Goal: Consume media (video, audio)

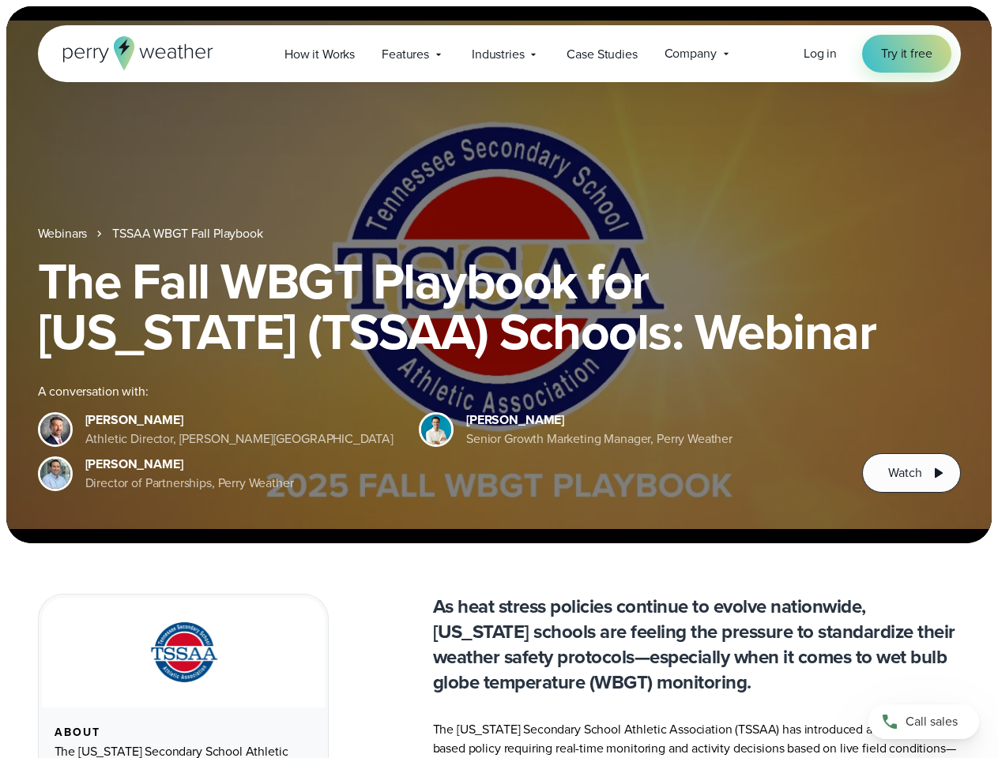
click at [498, 379] on div "The Fall WBGT Playbook for [US_STATE] (TSSAA) Schools: Webinar A conversation w…" at bounding box center [499, 374] width 922 height 237
click at [498, 54] on span "Industries" at bounding box center [498, 54] width 52 height 19
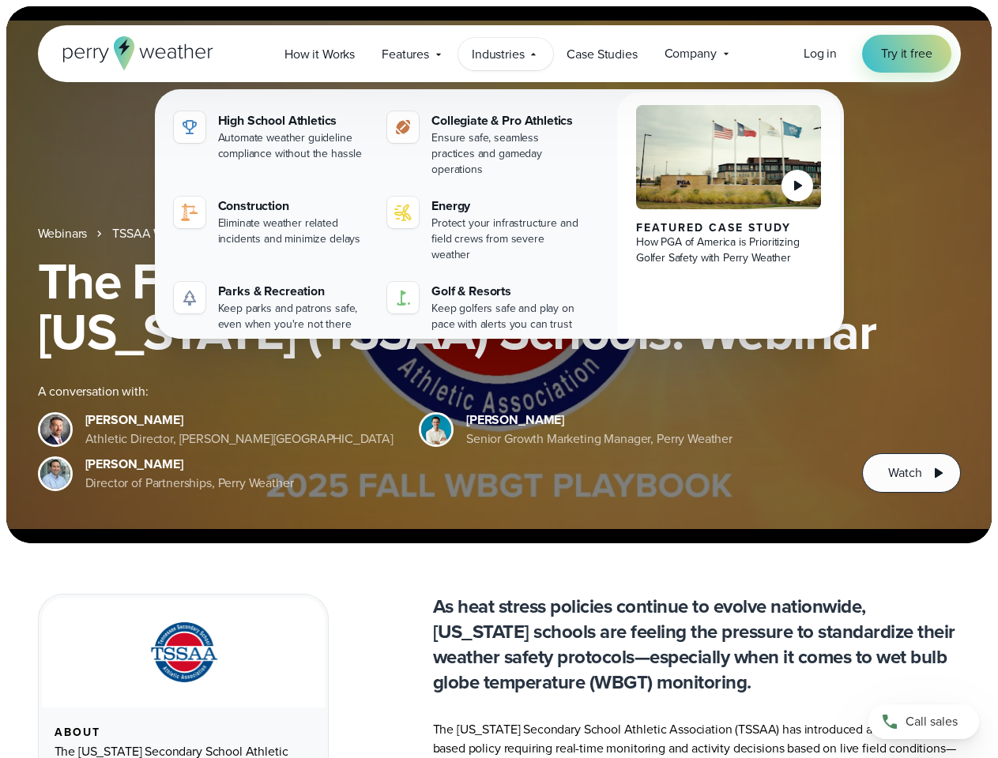
click at [498, 275] on h1 "The Fall WBGT Playbook for [US_STATE] (TSSAA) Schools: Webinar" at bounding box center [499, 306] width 922 height 101
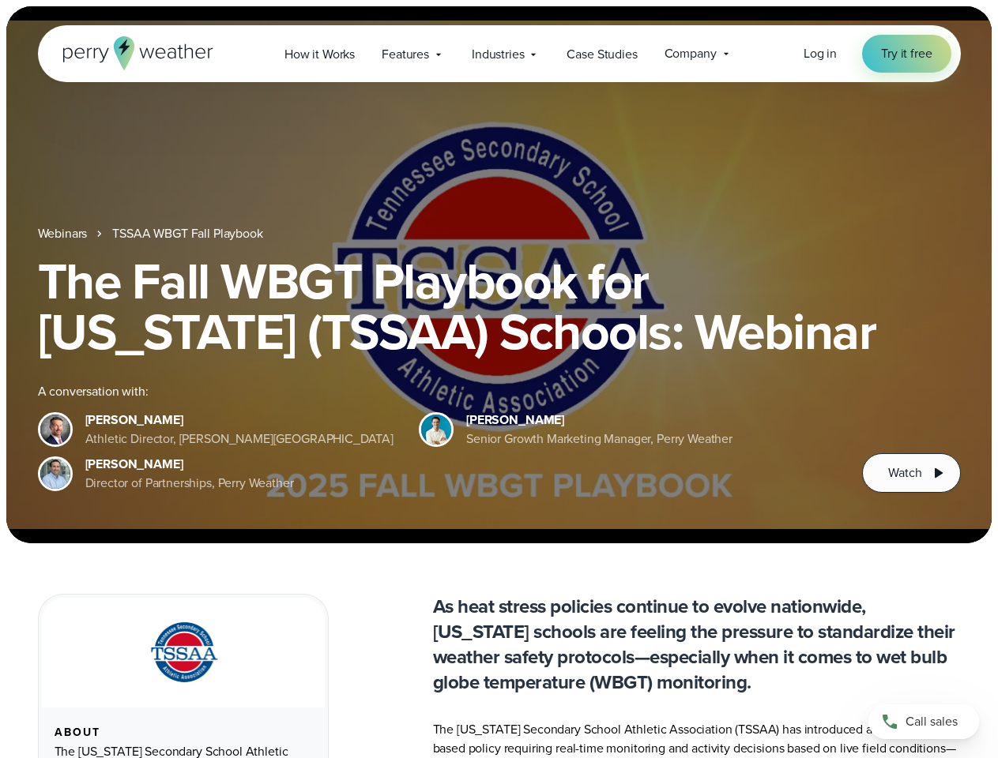
click at [189, 234] on link "TSSAA WBGT Fall Playbook" at bounding box center [187, 233] width 150 height 19
click at [911, 473] on span "Watch" at bounding box center [904, 473] width 33 height 19
